Goal: Find specific page/section: Find specific page/section

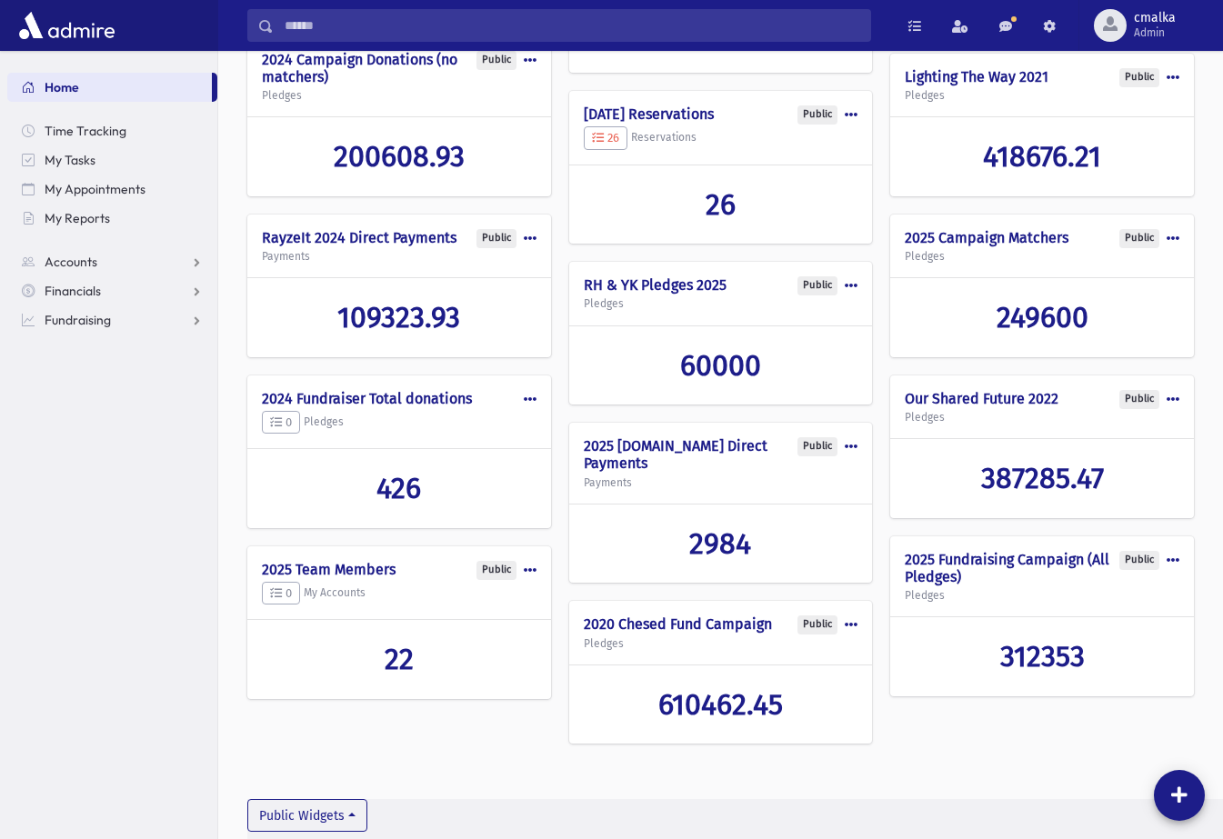
scroll to position [476, 0]
click at [405, 642] on span "22" at bounding box center [398, 659] width 29 height 35
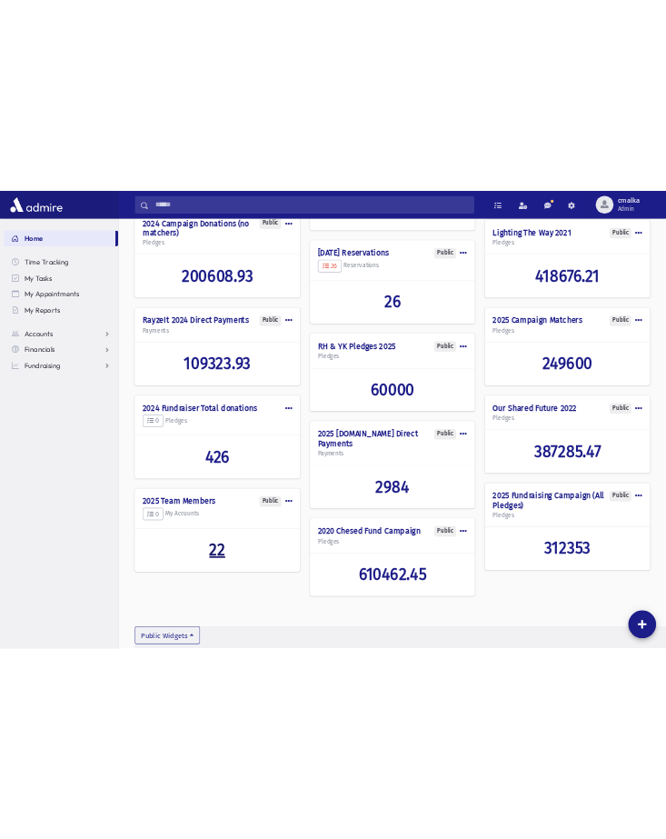
scroll to position [476, 0]
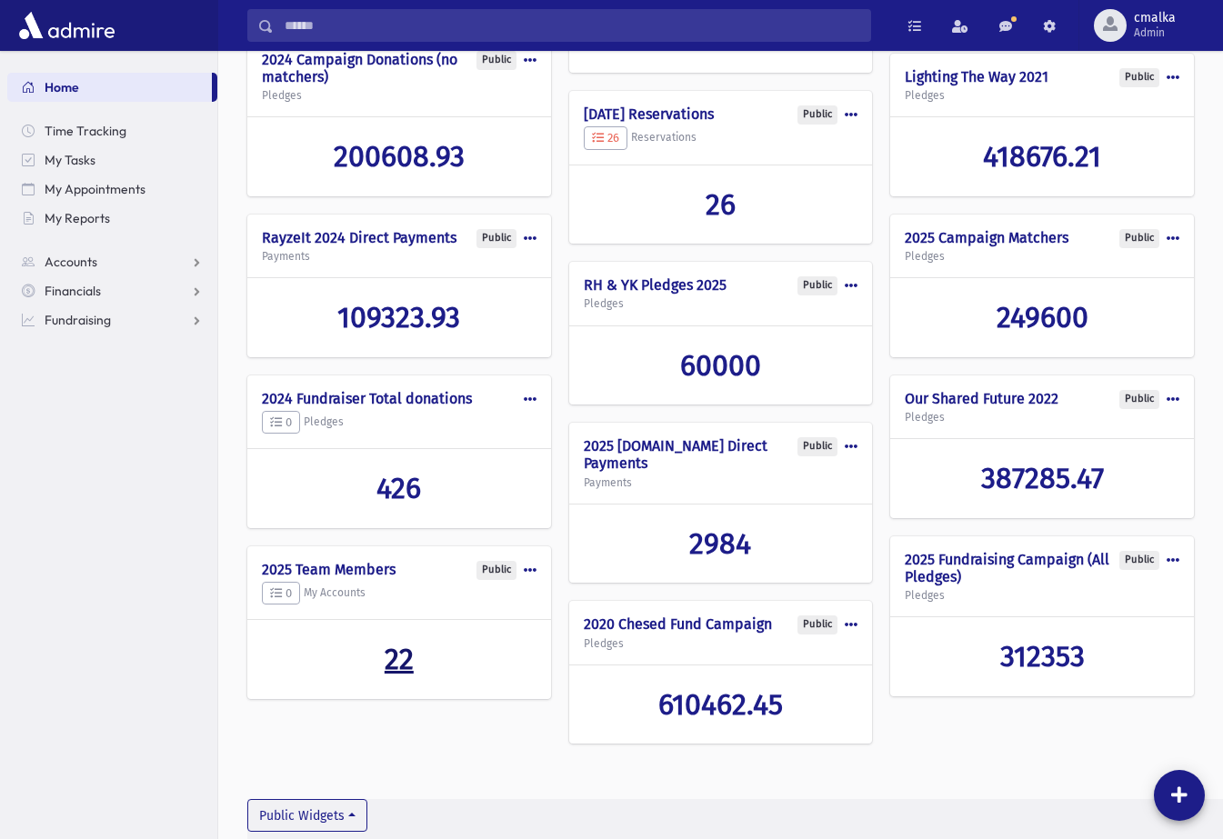
click at [400, 642] on span "22" at bounding box center [398, 659] width 29 height 35
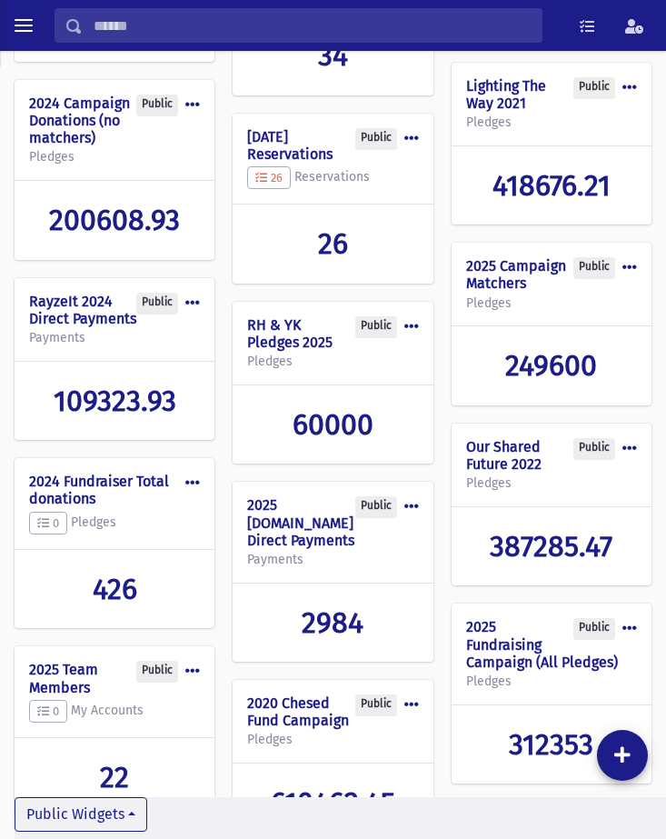
scroll to position [607, 0]
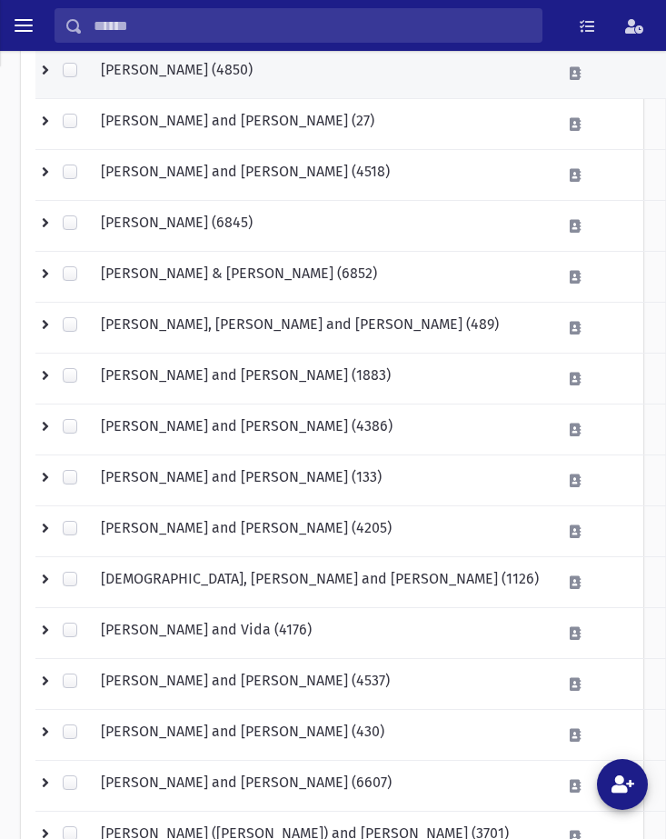
scroll to position [324, 0]
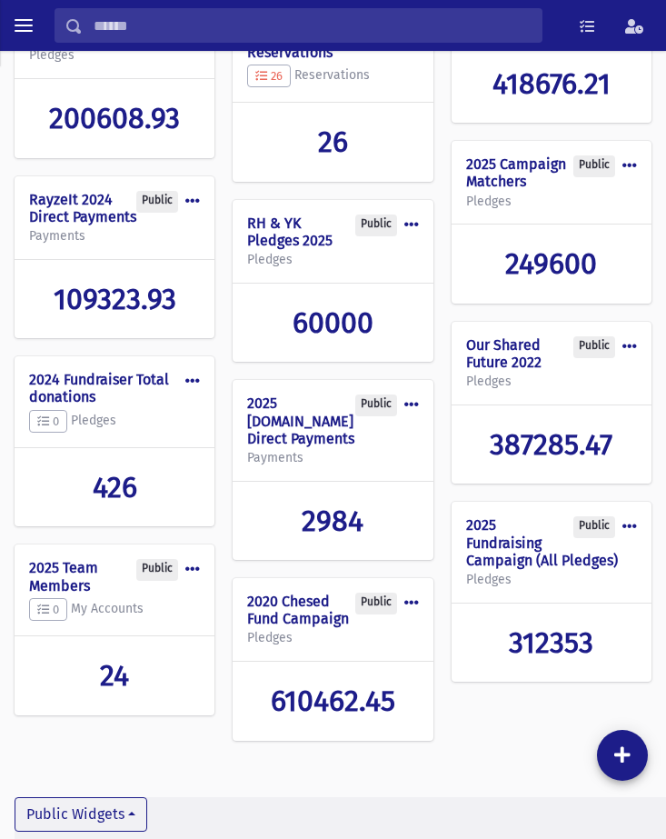
scroll to position [607, 0]
click at [109, 671] on span "24" at bounding box center [114, 675] width 29 height 35
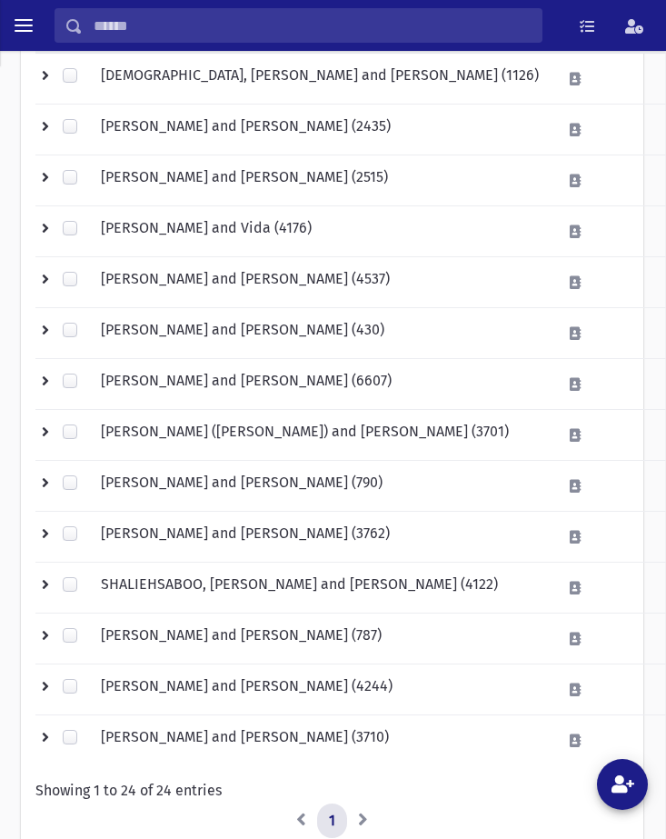
scroll to position [828, 0]
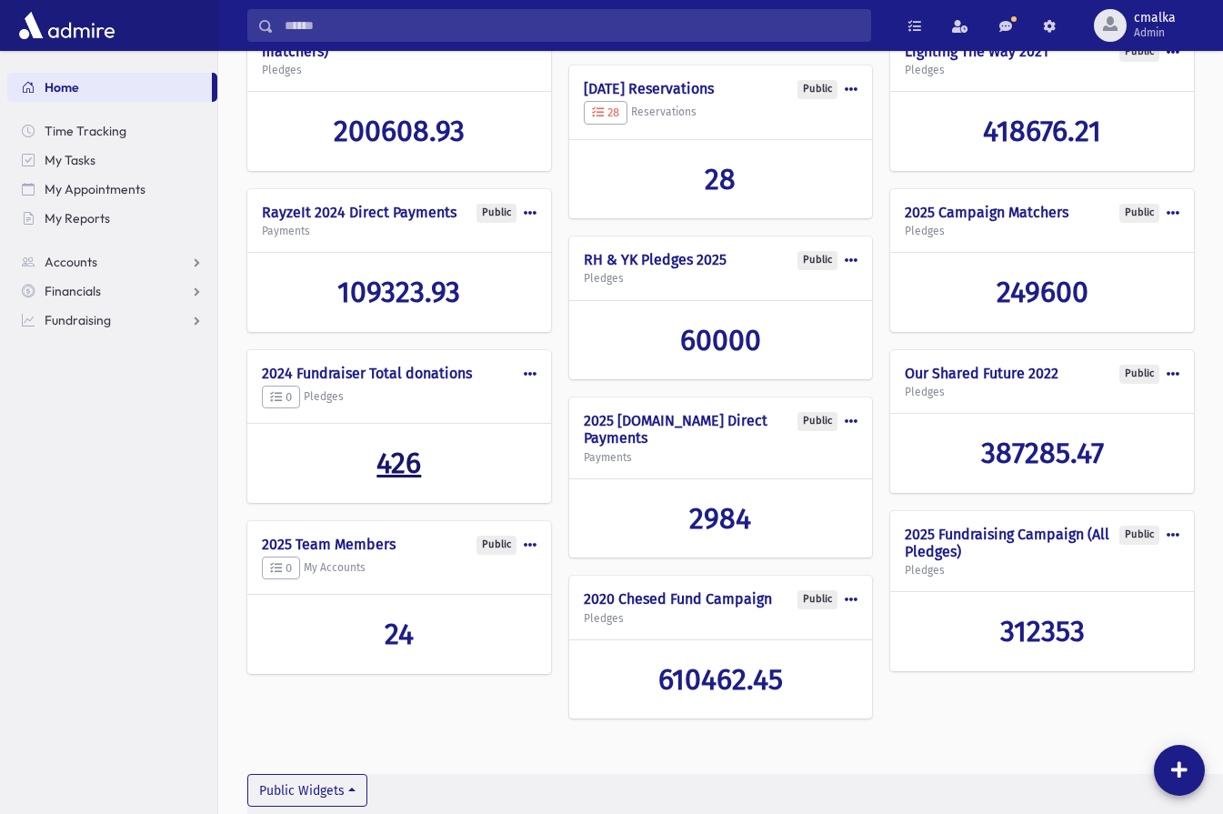
scroll to position [502, 0]
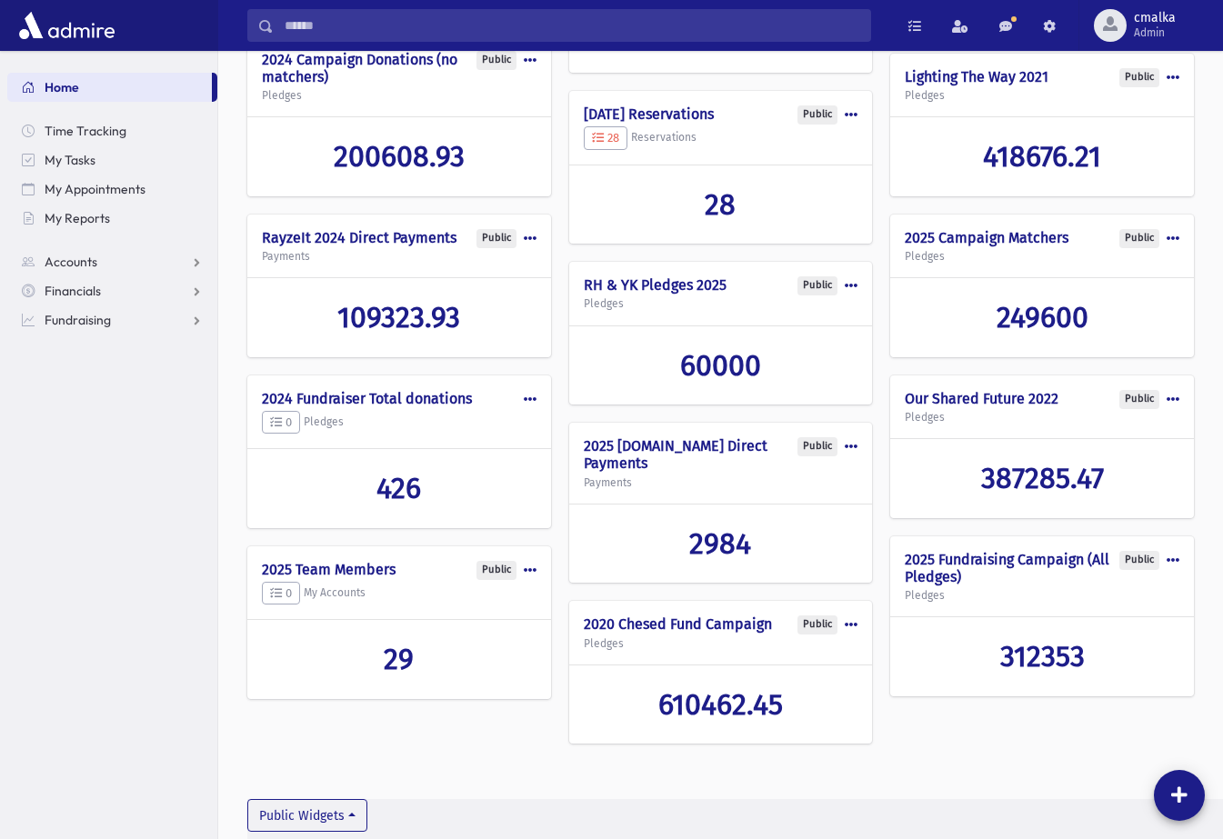
scroll to position [476, 0]
click at [407, 645] on span "29" at bounding box center [399, 659] width 30 height 35
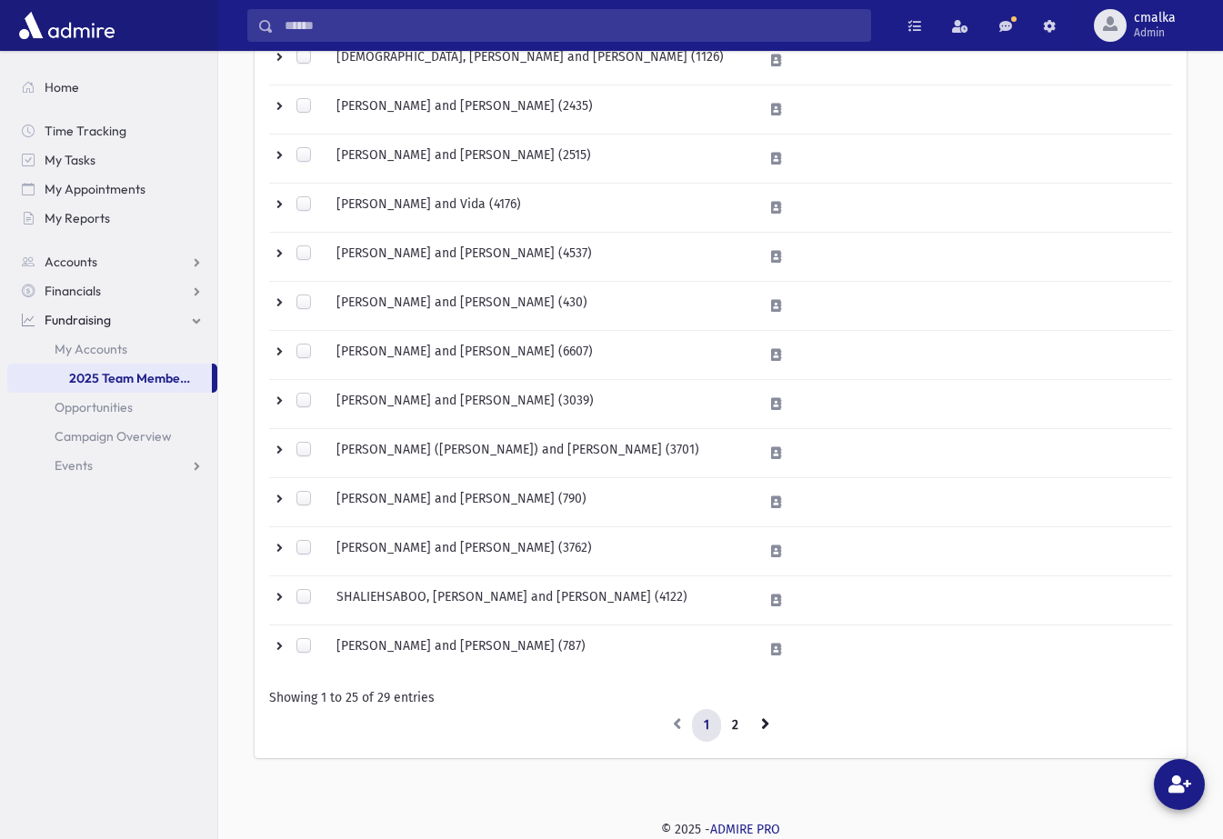
scroll to position [903, 0]
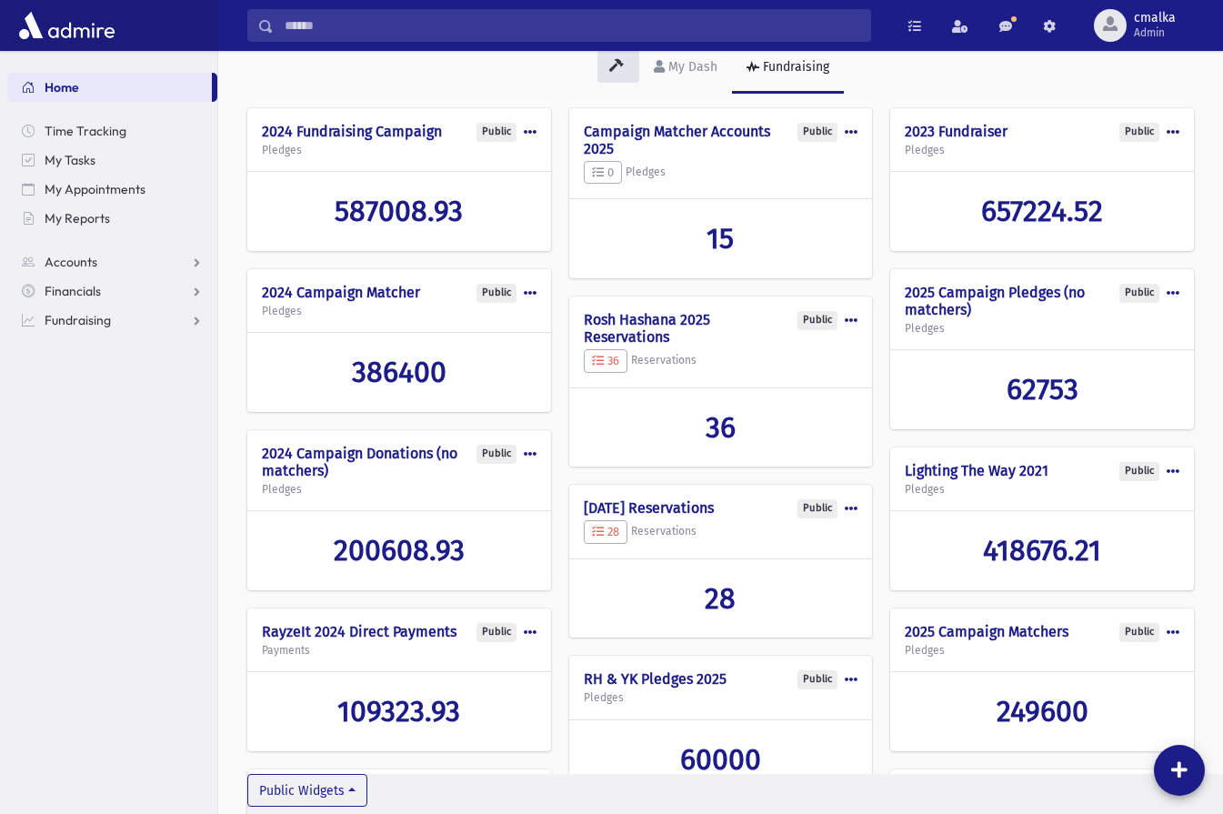
scroll to position [67, 0]
